Goal: Complete application form: Complete application form

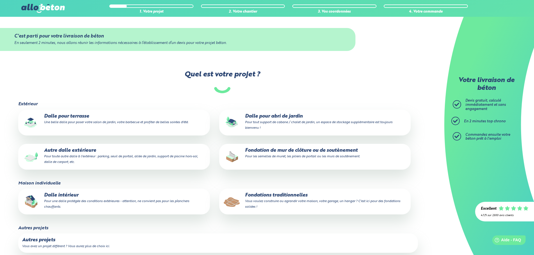
click at [112, 124] on small "Une belle dalle pour poser votre salon de jardin, votre barbecue et profiter de…" at bounding box center [116, 122] width 144 height 3
click at [0, 0] on input "Dalle pour terrasse Une belle dalle pour poser votre salon de jardin, votre bar…" at bounding box center [0, 0] width 0 height 0
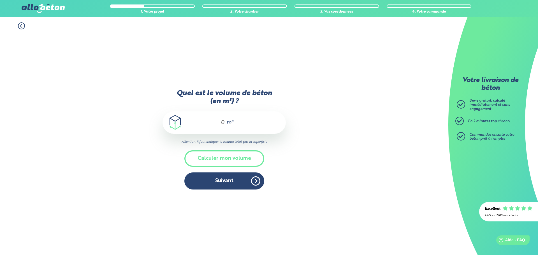
click at [214, 131] on div "m³" at bounding box center [224, 123] width 123 height 22
type input "7"
click at [222, 186] on button "Suivant" at bounding box center [224, 181] width 80 height 17
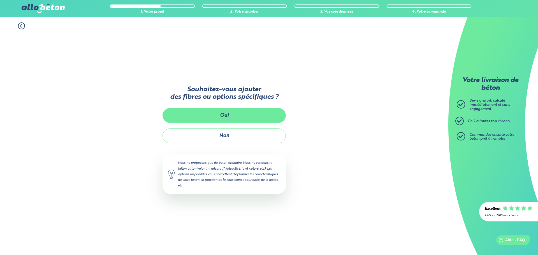
click at [242, 118] on button "Oui" at bounding box center [224, 115] width 123 height 15
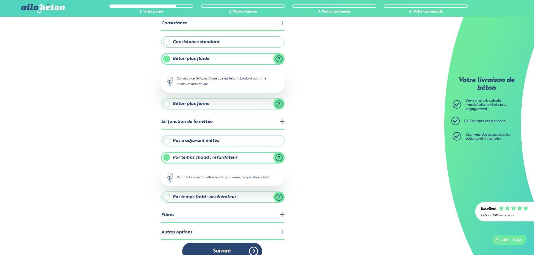
scroll to position [45, 0]
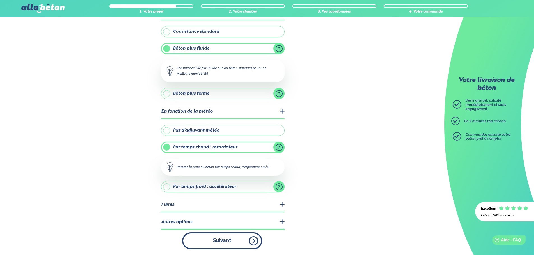
click at [219, 244] on button "Suivant" at bounding box center [222, 241] width 80 height 17
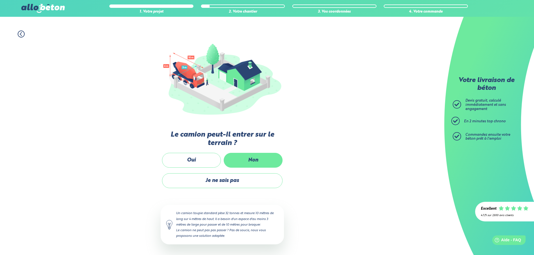
click at [240, 156] on label "Non" at bounding box center [253, 160] width 59 height 15
click at [0, 0] on input "Non" at bounding box center [0, 0] width 0 height 0
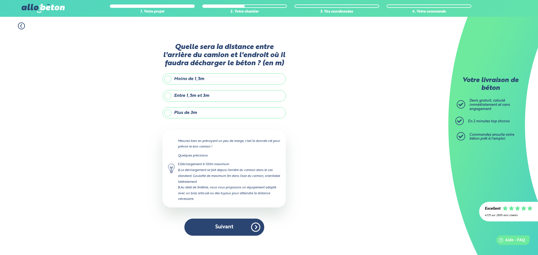
click at [190, 113] on label "Plus de 3m" at bounding box center [224, 112] width 123 height 11
click at [0, 0] on input "Plus de 3m" at bounding box center [0, 0] width 0 height 0
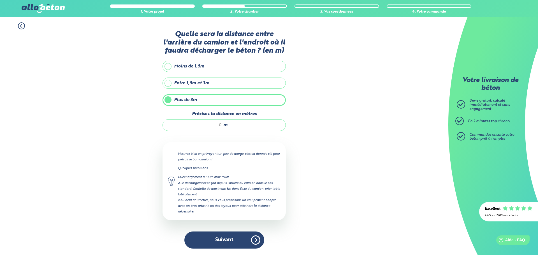
drag, startPoint x: 217, startPoint y: 125, endPoint x: 222, endPoint y: 124, distance: 4.6
click at [217, 125] on input "Précisez la distance en mètres" at bounding box center [195, 125] width 54 height 6
type input "30"
click at [237, 242] on button "Suivant" at bounding box center [224, 240] width 80 height 17
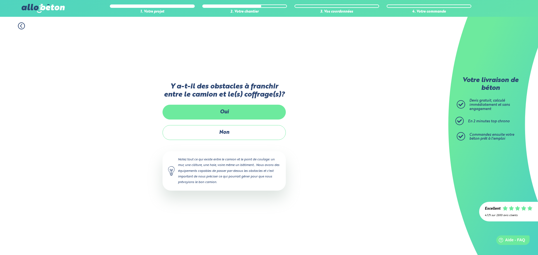
click at [239, 117] on label "Oui" at bounding box center [224, 112] width 123 height 15
click at [0, 0] on input "Oui" at bounding box center [0, 0] width 0 height 0
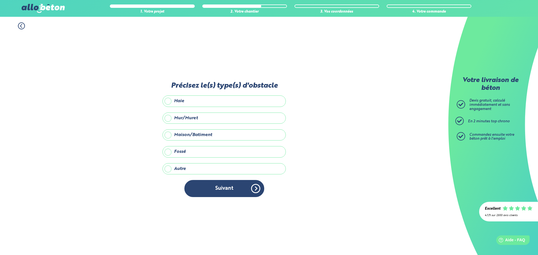
click at [199, 135] on label "Maison/Batiment" at bounding box center [224, 134] width 123 height 11
click at [0, 0] on input "Maison/Batiment" at bounding box center [0, 0] width 0 height 0
click at [196, 166] on label "Autre" at bounding box center [224, 168] width 123 height 11
click at [0, 0] on input "Autre" at bounding box center [0, 0] width 0 height 0
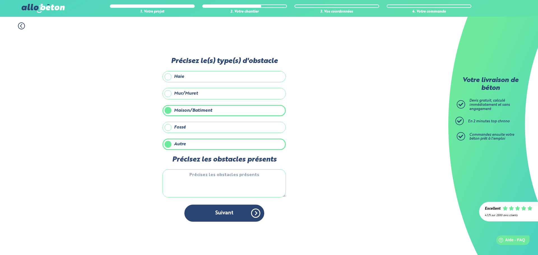
click at [195, 144] on label "Autre" at bounding box center [224, 144] width 123 height 11
click at [0, 0] on input "Autre" at bounding box center [0, 0] width 0 height 0
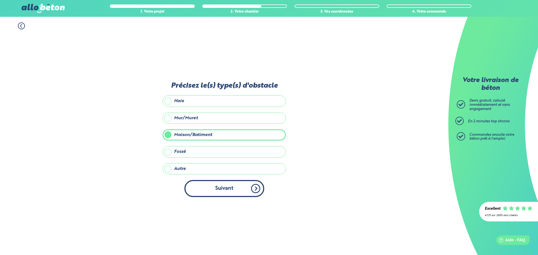
click at [229, 188] on button "Suivant" at bounding box center [224, 188] width 80 height 17
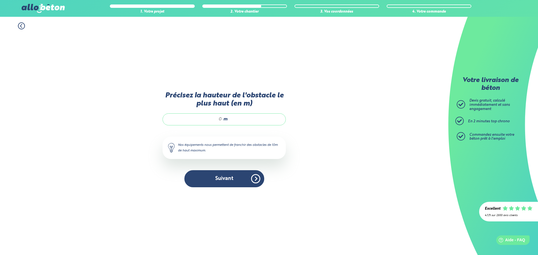
click at [219, 122] on input "Précisez la hauteur de l'obstacle le plus haut (en m)" at bounding box center [195, 120] width 54 height 6
type input "9"
click at [228, 184] on button "Suivant" at bounding box center [224, 178] width 80 height 17
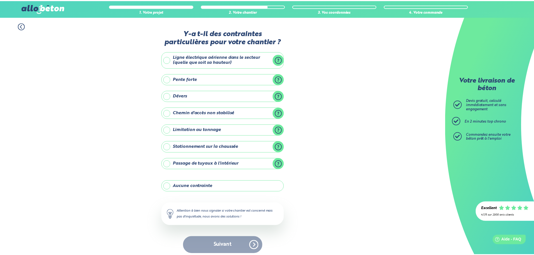
scroll to position [4, 0]
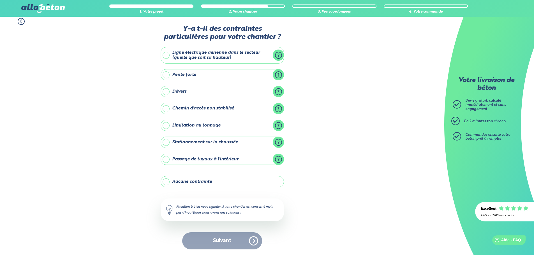
click at [278, 142] on label "Stationnement sur la chaussée" at bounding box center [222, 142] width 123 height 11
click at [0, 0] on input "Stationnement sur la chaussée" at bounding box center [0, 0] width 0 height 0
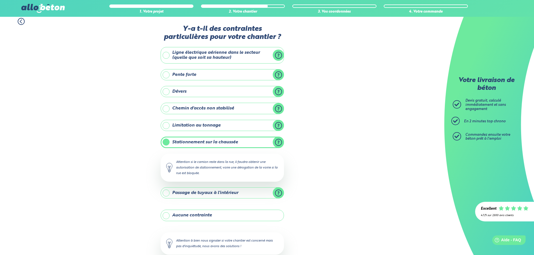
click at [236, 143] on label "Stationnement sur la chaussée" at bounding box center [222, 142] width 123 height 11
click at [0, 0] on input "Stationnement sur la chaussée" at bounding box center [0, 0] width 0 height 0
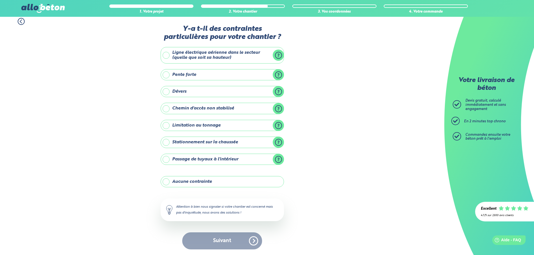
click at [187, 140] on label "Stationnement sur la chaussée" at bounding box center [222, 142] width 123 height 11
click at [0, 0] on input "Stationnement sur la chaussée" at bounding box center [0, 0] width 0 height 0
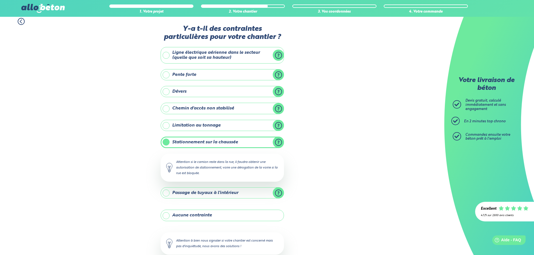
click at [202, 142] on label "Stationnement sur la chaussée" at bounding box center [222, 142] width 123 height 11
click at [0, 0] on input "Stationnement sur la chaussée" at bounding box center [0, 0] width 0 height 0
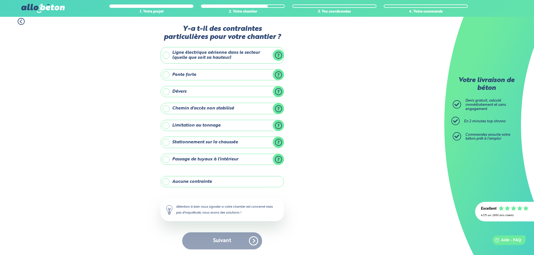
drag, startPoint x: 200, startPoint y: 138, endPoint x: 197, endPoint y: 141, distance: 4.2
click at [200, 138] on label "Stationnement sur la chaussée" at bounding box center [222, 142] width 123 height 11
click at [0, 0] on input "Stationnement sur la chaussée" at bounding box center [0, 0] width 0 height 0
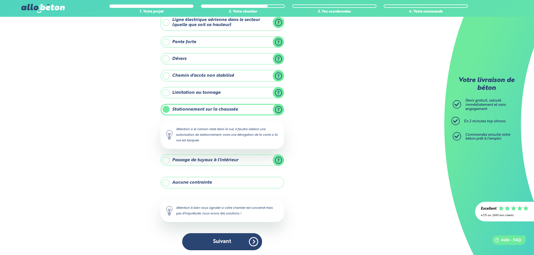
scroll to position [38, 0]
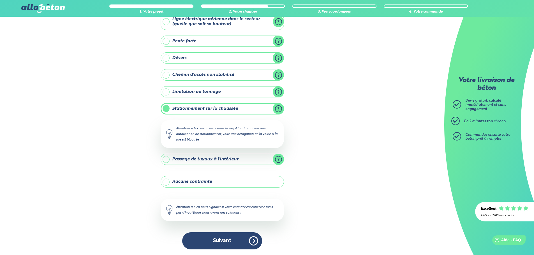
click at [279, 162] on label "Passage de tuyaux à l'intérieur" at bounding box center [222, 159] width 123 height 11
click at [0, 0] on input "Passage de tuyaux à l'intérieur" at bounding box center [0, 0] width 0 height 0
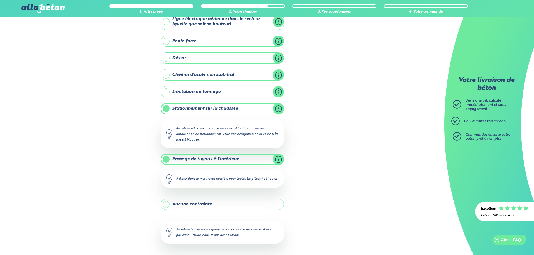
click at [279, 162] on label "Passage de tuyaux à l'intérieur" at bounding box center [222, 159] width 123 height 11
click at [0, 0] on input "Passage de tuyaux à l'intérieur" at bounding box center [0, 0] width 0 height 0
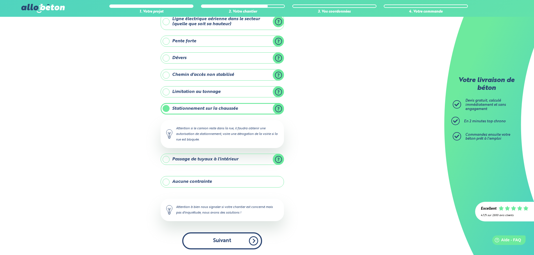
click at [237, 242] on button "Suivant" at bounding box center [222, 241] width 80 height 17
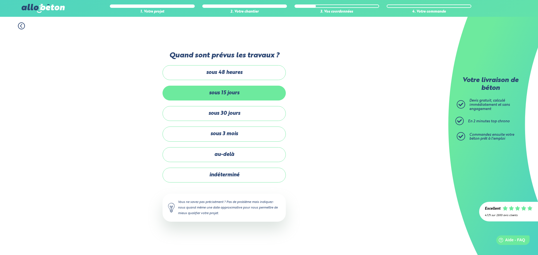
click at [242, 97] on label "sous 15 jours" at bounding box center [224, 93] width 123 height 15
click at [0, 0] on input "sous 15 jours" at bounding box center [0, 0] width 0 height 0
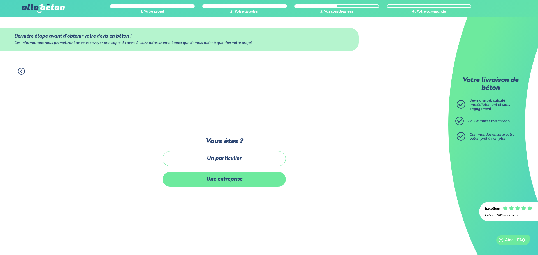
click at [223, 181] on label "Une entreprise" at bounding box center [224, 179] width 123 height 15
click at [0, 0] on input "Une entreprise" at bounding box center [0, 0] width 0 height 0
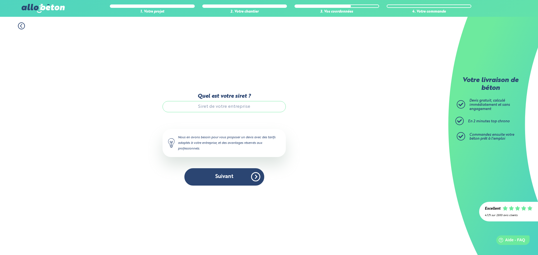
click at [232, 106] on input "Quel est votre siret ?" at bounding box center [224, 106] width 123 height 11
paste input "841 269 236 00011"
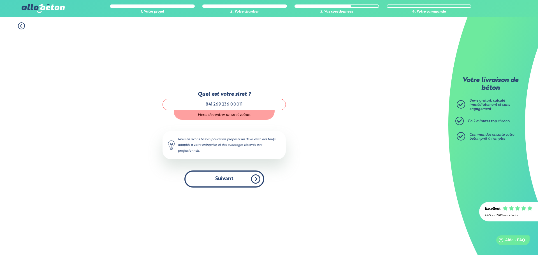
click at [235, 174] on button "Suivant" at bounding box center [224, 179] width 80 height 17
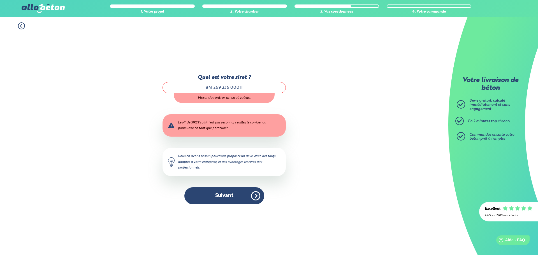
click at [228, 86] on input "841 269 236 00011" at bounding box center [224, 87] width 123 height 11
click at [231, 196] on button "Suivant" at bounding box center [224, 195] width 80 height 17
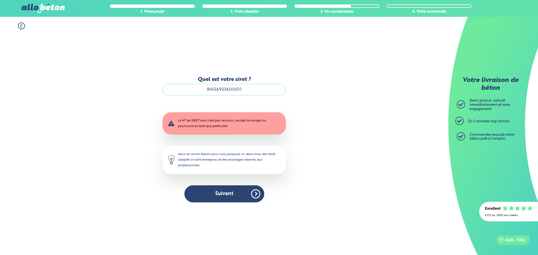
click at [208, 92] on input "84126923600011" at bounding box center [224, 89] width 123 height 11
click at [252, 90] on input "84126923600011" at bounding box center [224, 89] width 123 height 11
click at [245, 192] on button "Suivant" at bounding box center [224, 194] width 80 height 17
drag, startPoint x: 228, startPoint y: 90, endPoint x: 250, endPoint y: 92, distance: 22.2
click at [250, 92] on input "84126923600011" at bounding box center [224, 89] width 123 height 11
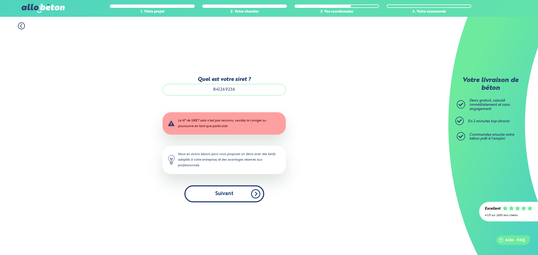
click at [229, 194] on button "Suivant" at bounding box center [224, 194] width 80 height 17
click at [228, 195] on button "Suivant" at bounding box center [224, 194] width 80 height 17
drag, startPoint x: 254, startPoint y: 91, endPoint x: 193, endPoint y: 92, distance: 60.3
click at [193, 92] on input "84126923600011" at bounding box center [224, 89] width 123 height 11
type input "84126923600011"
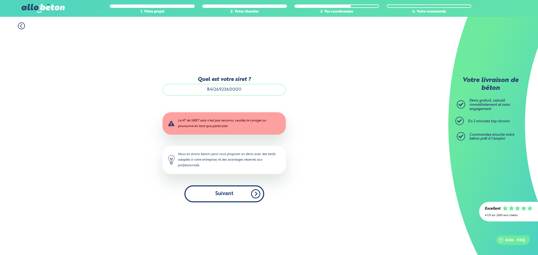
click at [226, 196] on button "Suivant" at bounding box center [224, 194] width 80 height 17
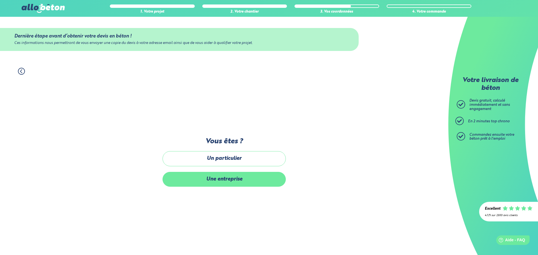
click at [227, 180] on label "Une entreprise" at bounding box center [224, 179] width 123 height 15
click at [0, 0] on input "Une entreprise" at bounding box center [0, 0] width 0 height 0
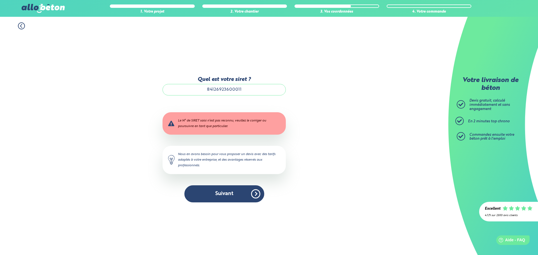
scroll to position [1, 0]
drag, startPoint x: 246, startPoint y: 90, endPoint x: 183, endPoint y: 94, distance: 63.2
click at [183, 94] on input "84126923600011" at bounding box center [224, 89] width 123 height 11
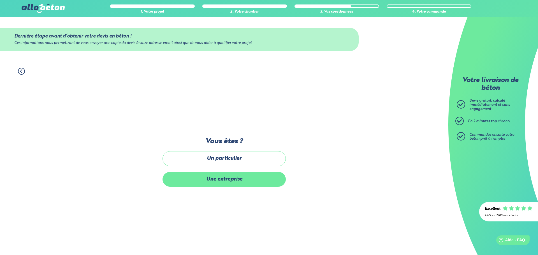
click at [226, 180] on label "Une entreprise" at bounding box center [224, 179] width 123 height 15
click at [0, 0] on input "Une entreprise" at bounding box center [0, 0] width 0 height 0
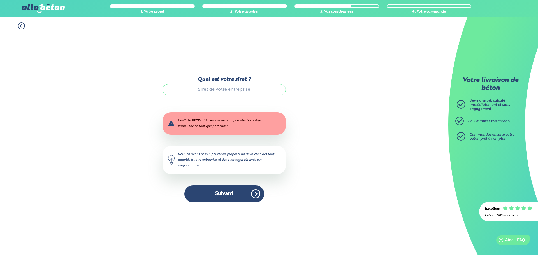
click at [218, 91] on input "Quel est votre siret ?" at bounding box center [224, 89] width 123 height 11
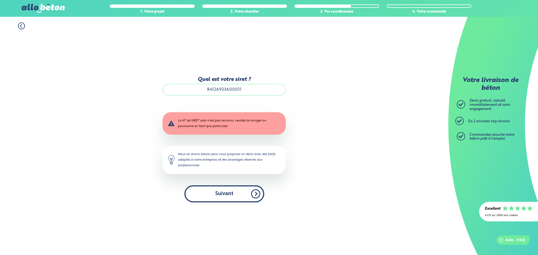
type input "84126923600011"
click at [236, 193] on button "Suivant" at bounding box center [224, 194] width 80 height 17
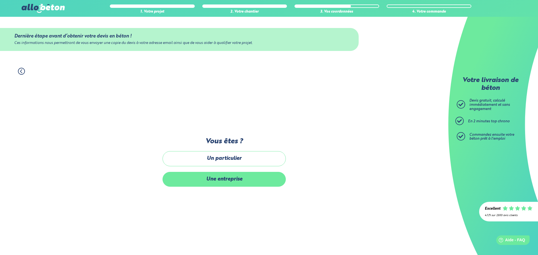
click at [233, 184] on label "Une entreprise" at bounding box center [224, 179] width 123 height 15
click at [0, 0] on input "Une entreprise" at bounding box center [0, 0] width 0 height 0
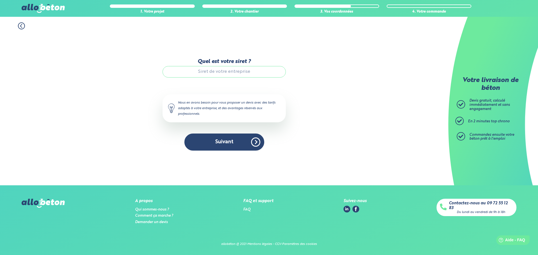
click at [204, 67] on input "Quel est votre siret ?" at bounding box center [224, 71] width 123 height 11
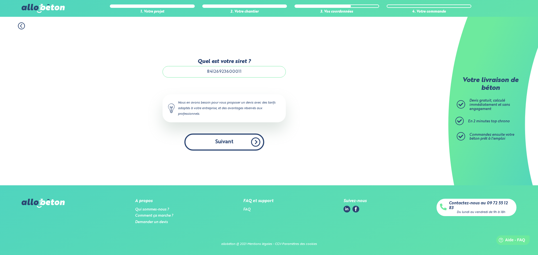
type input "84126923600011"
click at [229, 141] on button "Suivant" at bounding box center [224, 142] width 80 height 17
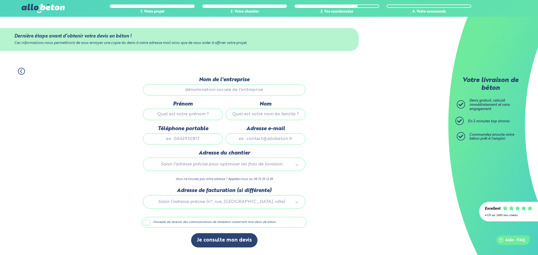
click at [209, 89] on input "Nom de l'entreprise" at bounding box center [224, 89] width 163 height 11
click at [246, 89] on input "Nom de l'entreprise" at bounding box center [224, 89] width 163 height 11
click at [192, 113] on input "Prénom" at bounding box center [183, 114] width 80 height 11
click at [209, 88] on input "Nom de l'entreprise" at bounding box center [224, 89] width 163 height 11
click at [222, 91] on input "Nom de l'entreprise" at bounding box center [224, 89] width 163 height 11
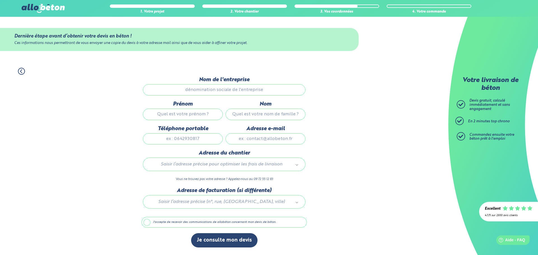
click at [164, 114] on input "Prénom" at bounding box center [183, 114] width 80 height 11
type input "sabatino"
type input "lettieri"
type input "0695123821"
type input "bat.tino.construction@gmail.com"
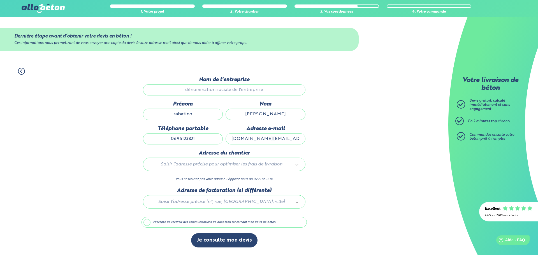
type input "23 rue de calliope"
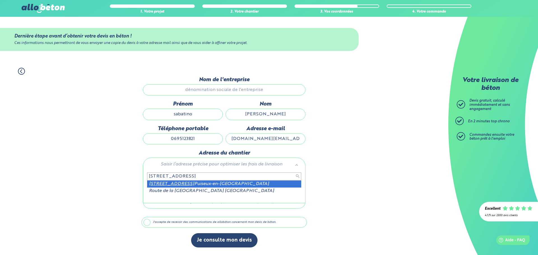
type input "5 rue de la grange 95380"
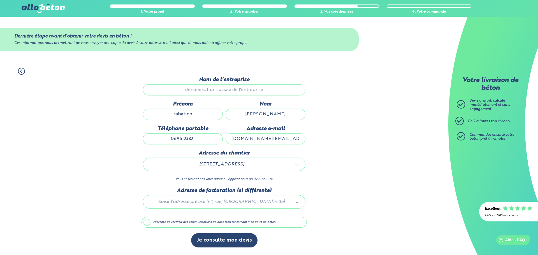
click at [204, 202] on div at bounding box center [224, 201] width 165 height 27
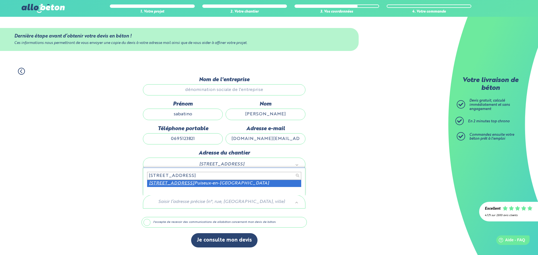
type input "23 rue de calliope 95380"
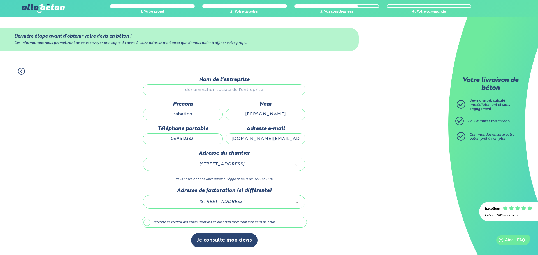
click at [163, 223] on label "J'accepte de recevoir des communications de allobéton concernant mon devis de b…" at bounding box center [224, 222] width 165 height 11
click at [0, 0] on input "J'accepte de recevoir des communications de allobéton concernant mon devis de b…" at bounding box center [0, 0] width 0 height 0
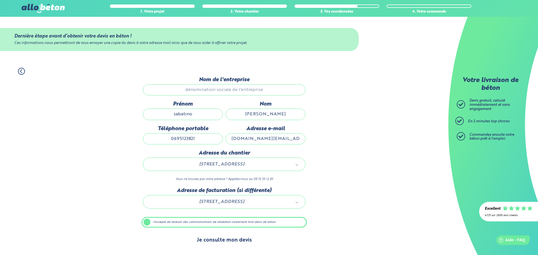
click at [213, 242] on button "Je consulte mon devis" at bounding box center [224, 240] width 66 height 14
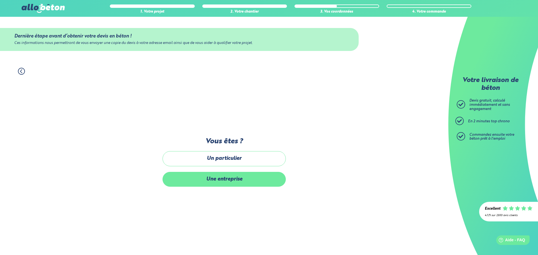
click at [253, 181] on label "Une entreprise" at bounding box center [224, 179] width 123 height 15
click at [0, 0] on input "Une entreprise" at bounding box center [0, 0] width 0 height 0
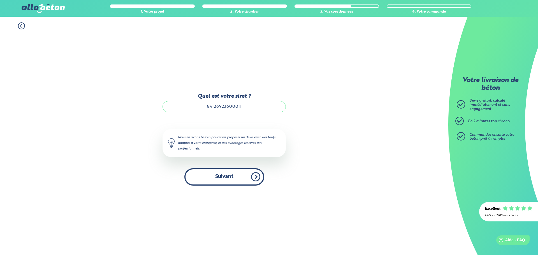
click at [241, 178] on button "Suivant" at bounding box center [224, 176] width 80 height 17
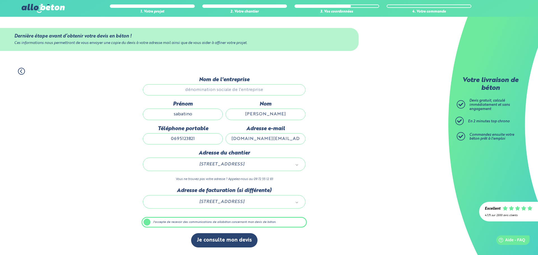
click at [238, 89] on input "Nom de l'entreprise" at bounding box center [224, 89] width 163 height 11
click at [231, 244] on button "Je consulte mon devis" at bounding box center [224, 240] width 66 height 14
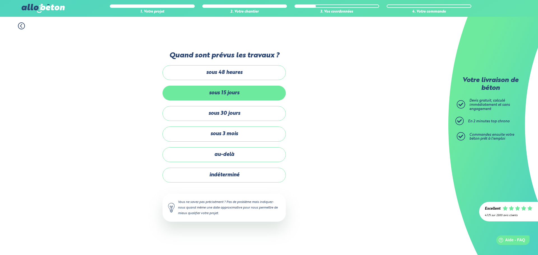
click at [226, 94] on label "sous 15 jours" at bounding box center [224, 93] width 123 height 15
click at [0, 0] on input "sous 15 jours" at bounding box center [0, 0] width 0 height 0
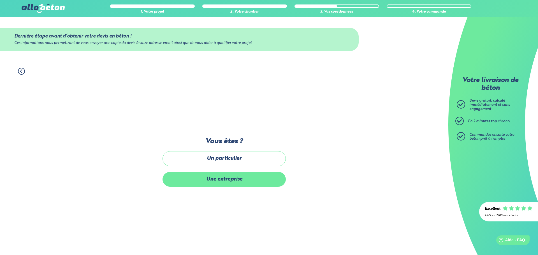
click at [235, 180] on label "Une entreprise" at bounding box center [224, 179] width 123 height 15
click at [0, 0] on input "Une entreprise" at bounding box center [0, 0] width 0 height 0
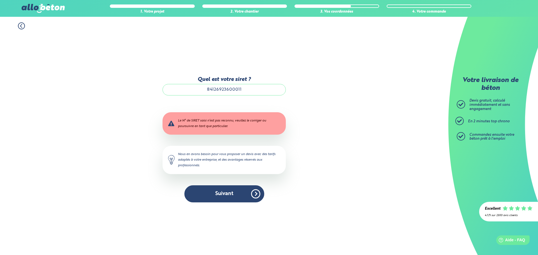
drag, startPoint x: 251, startPoint y: 90, endPoint x: 190, endPoint y: 90, distance: 61.4
click at [190, 90] on input "84126923600011" at bounding box center [224, 89] width 123 height 11
type input "84126923600011"
click at [223, 194] on button "Suivant" at bounding box center [224, 194] width 80 height 17
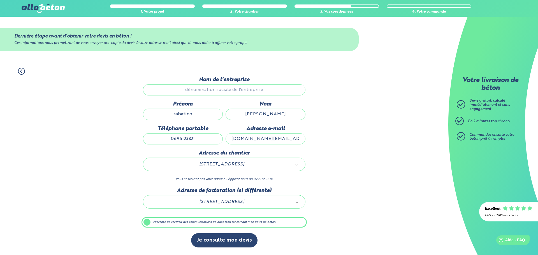
click at [229, 90] on input "Nom de l'entreprise" at bounding box center [224, 89] width 163 height 11
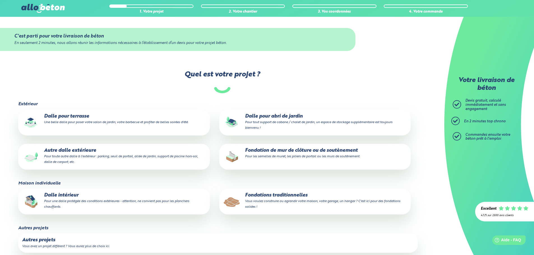
click at [116, 126] on label "Dalle pour terrasse Une belle dalle pour poser votre salon de jardin, votre bar…" at bounding box center [113, 123] width 191 height 26
click at [0, 0] on input "Dalle pour terrasse Une belle dalle pour poser votre salon de jardin, votre bar…" at bounding box center [0, 0] width 0 height 0
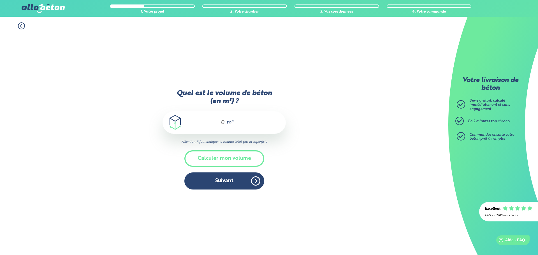
click at [231, 122] on span "m³" at bounding box center [229, 123] width 7 height 6
type input "7"
click at [233, 182] on button "Suivant" at bounding box center [224, 181] width 80 height 17
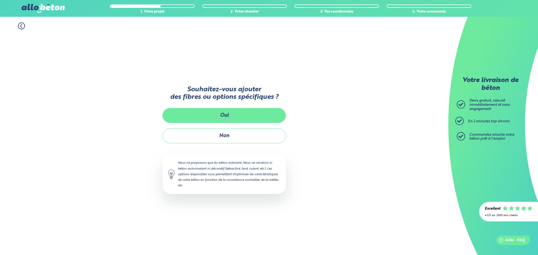
click at [240, 114] on button "Oui" at bounding box center [224, 115] width 123 height 15
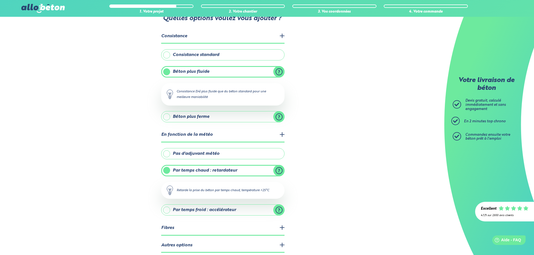
scroll to position [45, 0]
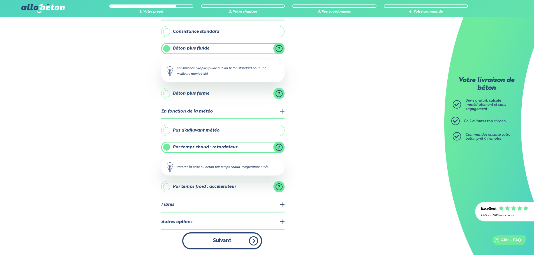
click at [236, 235] on button "Suivant" at bounding box center [222, 241] width 80 height 17
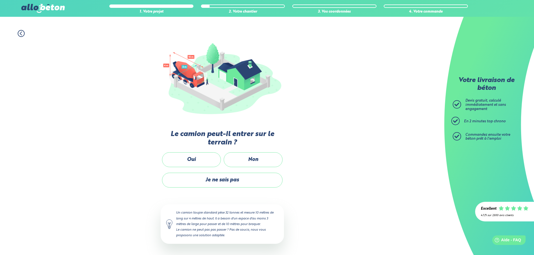
scroll to position [37, 0]
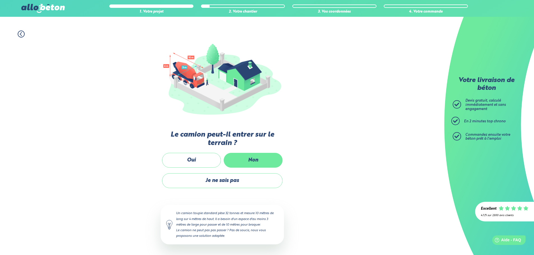
click at [246, 156] on label "Non" at bounding box center [253, 160] width 59 height 15
click at [0, 0] on input "Non" at bounding box center [0, 0] width 0 height 0
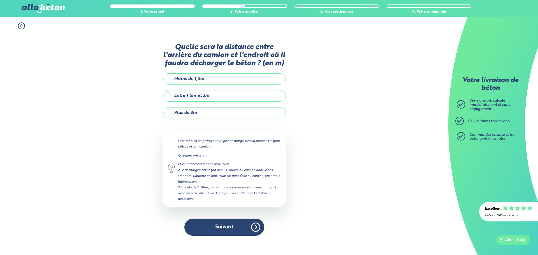
click at [194, 111] on label "Plus de 3m" at bounding box center [224, 112] width 123 height 11
click at [0, 0] on input "Plus de 3m" at bounding box center [0, 0] width 0 height 0
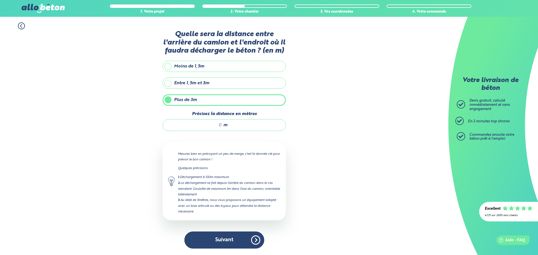
click at [220, 124] on input "Précisez la distance en mètres" at bounding box center [195, 125] width 54 height 6
type input "30"
click at [218, 240] on button "Suivant" at bounding box center [224, 240] width 80 height 17
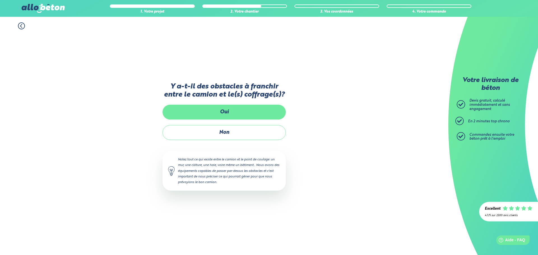
click at [237, 109] on label "Oui" at bounding box center [224, 112] width 123 height 15
click at [0, 0] on input "Oui" at bounding box center [0, 0] width 0 height 0
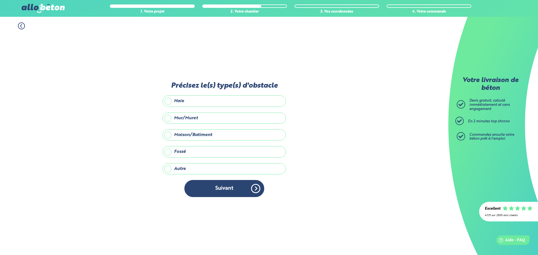
click at [202, 134] on label "Maison/Batiment" at bounding box center [224, 134] width 123 height 11
click at [0, 0] on input "Maison/Batiment" at bounding box center [0, 0] width 0 height 0
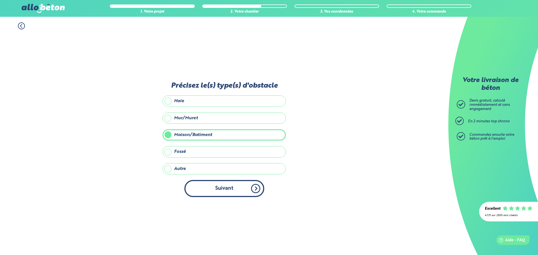
click at [225, 196] on button "Suivant" at bounding box center [224, 188] width 80 height 17
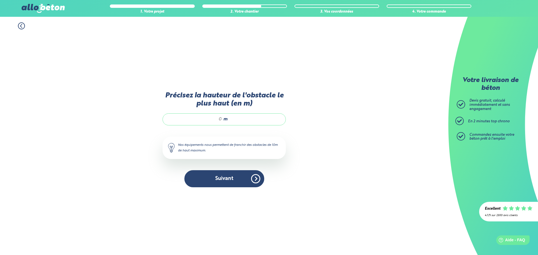
click at [217, 119] on input "Précisez la hauteur de l'obstacle le plus haut (en m)" at bounding box center [195, 120] width 54 height 6
type input "9"
click at [232, 189] on div "Précisez la hauteur de l'obstacle le plus haut (en m) 9 m Nos équipements nous …" at bounding box center [224, 143] width 123 height 102
click at [235, 180] on button "Suivant" at bounding box center [224, 178] width 80 height 17
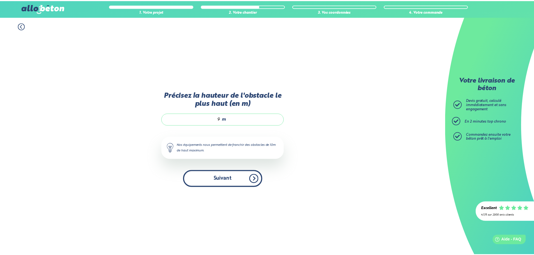
scroll to position [4, 0]
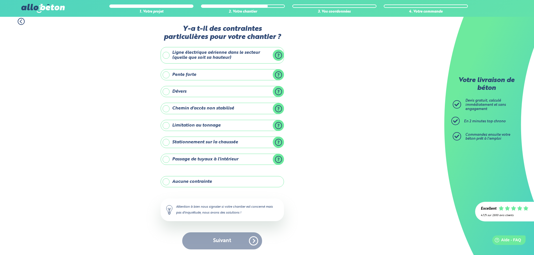
click at [216, 245] on div "Suivant" at bounding box center [222, 241] width 123 height 17
click at [166, 178] on label "Aucune contrainte" at bounding box center [222, 181] width 123 height 11
click at [0, 0] on input "Aucune contrainte" at bounding box center [0, 0] width 0 height 0
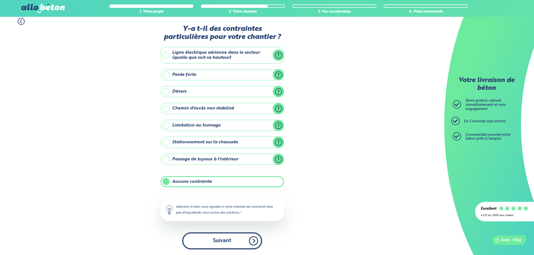
click at [222, 238] on button "Suivant" at bounding box center [222, 241] width 80 height 17
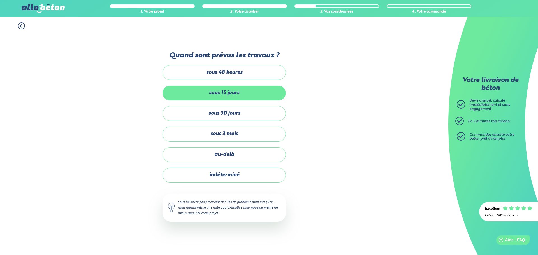
click at [239, 95] on label "sous 15 jours" at bounding box center [224, 93] width 123 height 15
click at [0, 0] on input "sous 15 jours" at bounding box center [0, 0] width 0 height 0
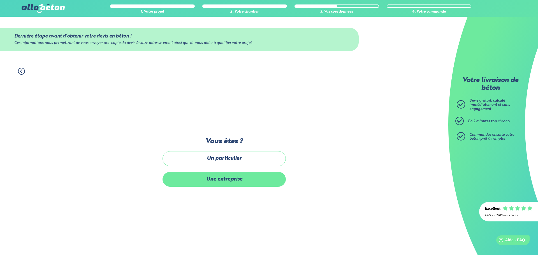
click at [228, 181] on label "Une entreprise" at bounding box center [224, 179] width 123 height 15
click at [0, 0] on input "Une entreprise" at bounding box center [0, 0] width 0 height 0
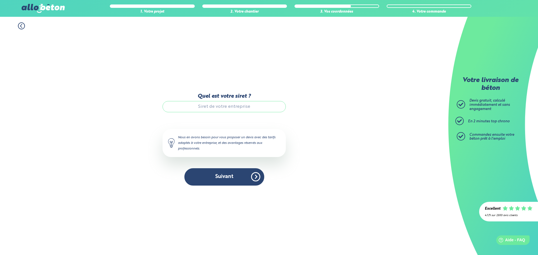
click at [224, 107] on input "Quel est votre siret ?" at bounding box center [224, 106] width 123 height 11
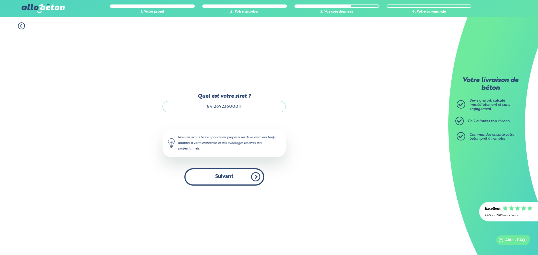
type input "84126923600011"
click at [219, 177] on button "Suivant" at bounding box center [224, 176] width 80 height 17
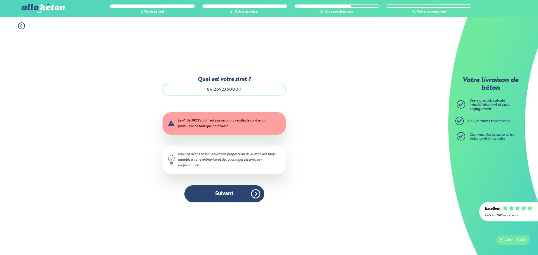
drag, startPoint x: 89, startPoint y: 94, endPoint x: 206, endPoint y: 36, distance: 131.0
click at [89, 94] on div "1. Votre projet 2. Votre chantier 3. Vos coordonnées 4. Votre commande Quel est…" at bounding box center [224, 136] width 448 height 238
